Goal: Check status: Check status

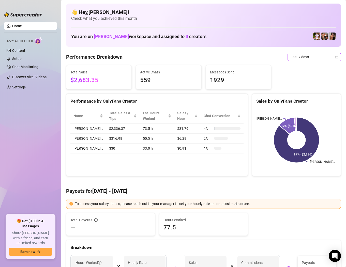
click at [299, 54] on span "Last 7 days" at bounding box center [313, 57] width 47 height 8
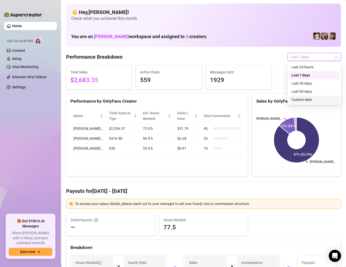
click at [304, 101] on div "Custom date" at bounding box center [313, 100] width 45 height 6
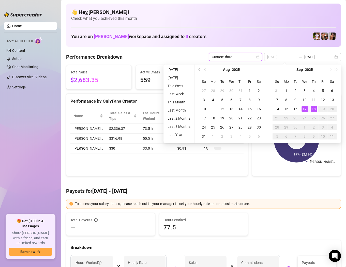
type input "[DATE]"
click at [315, 110] on div "18" at bounding box center [313, 109] width 6 height 6
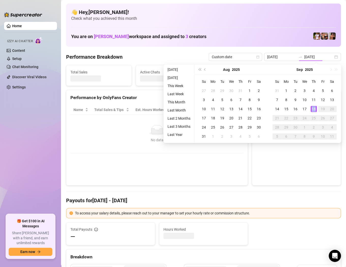
type input "[DATE]"
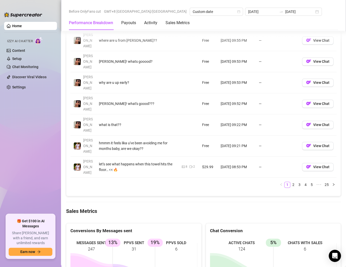
scroll to position [574, 0]
